Goal: Information Seeking & Learning: Understand process/instructions

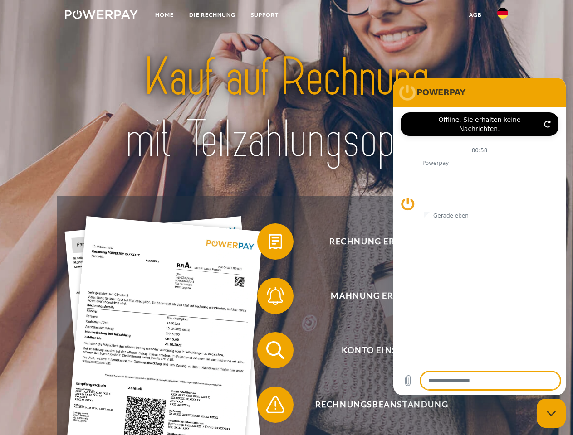
click at [101, 16] on img at bounding box center [101, 14] width 73 height 9
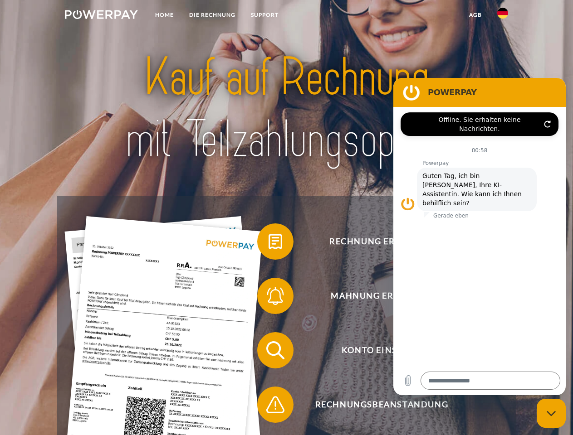
click at [502, 16] on img at bounding box center [502, 13] width 11 height 11
click at [475, 15] on link "agb" at bounding box center [475, 15] width 28 height 16
click at [268, 244] on span at bounding box center [261, 241] width 45 height 45
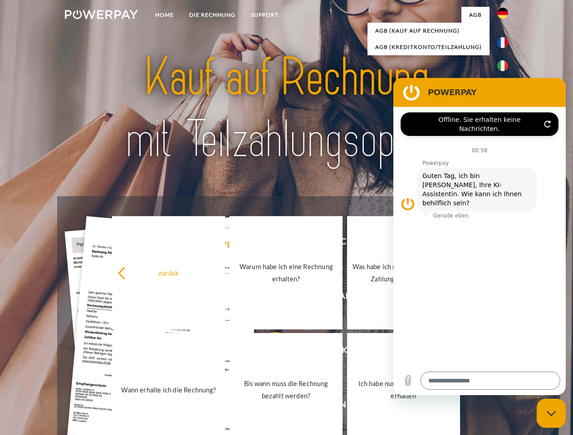
click at [268, 352] on div "zurück Warum habe ich eine Rechnung erhalten? Was habe ich noch offen, ist mein…" at bounding box center [286, 332] width 366 height 234
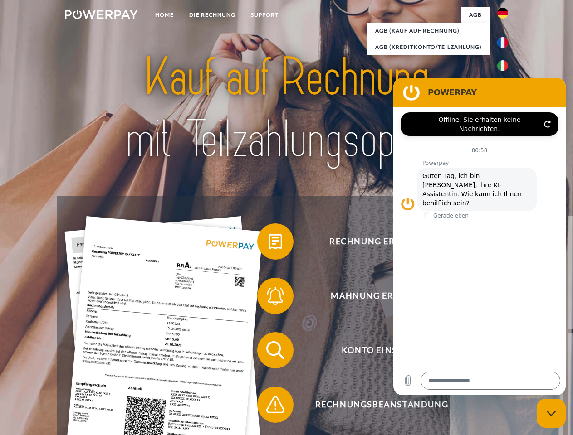
click at [268, 407] on span at bounding box center [261, 404] width 45 height 45
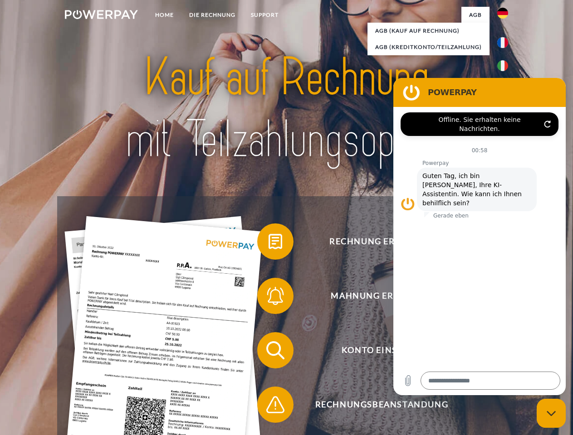
click at [551, 414] on icon "Messaging-Fenster schließen" at bounding box center [551, 414] width 10 height 6
type textarea "*"
